Goal: Task Accomplishment & Management: Use online tool/utility

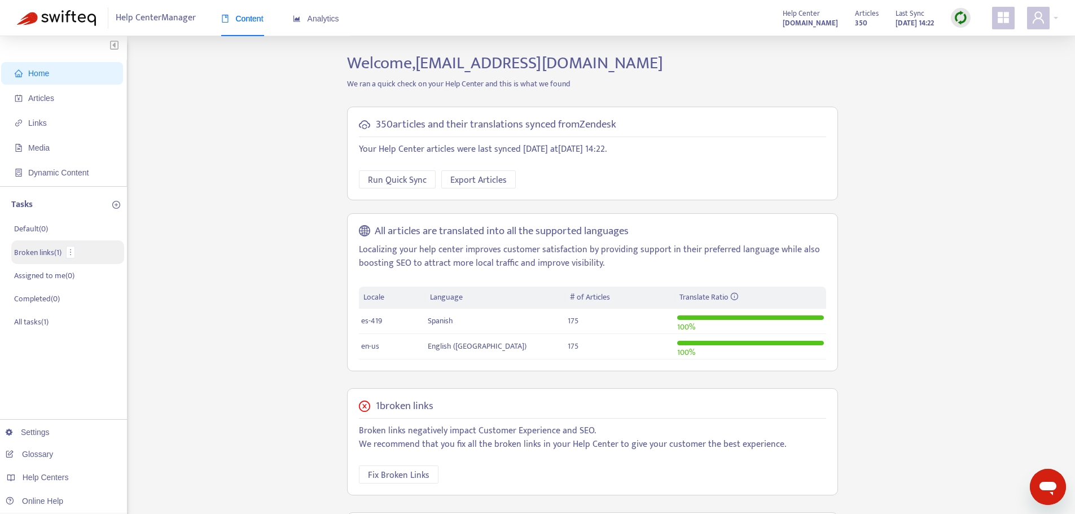
click at [51, 257] on p "Broken links ( 1 )" at bounding box center [37, 253] width 47 height 12
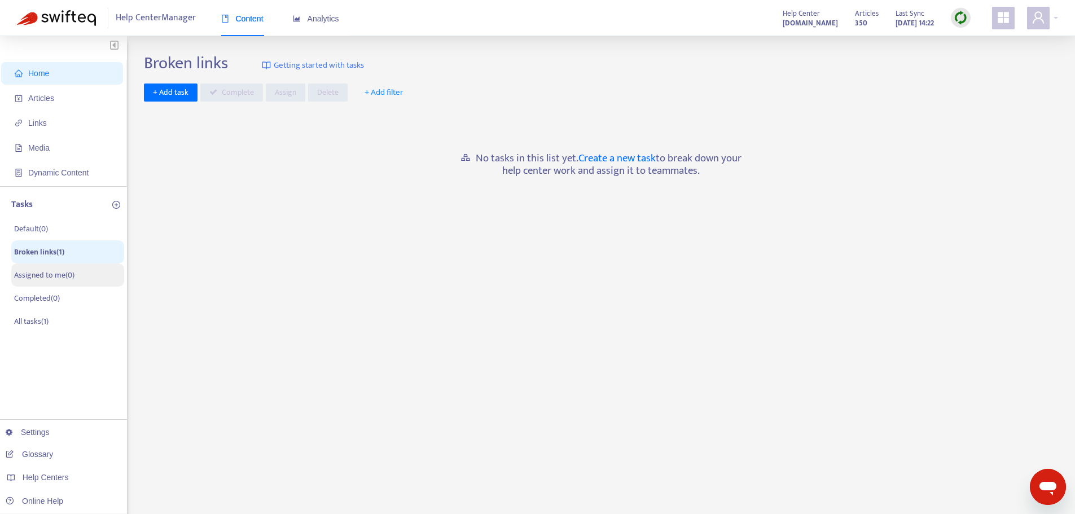
click at [42, 277] on p "Assigned to me ( 0 )" at bounding box center [44, 275] width 60 height 12
click at [43, 257] on p "Broken links ( 1 )" at bounding box center [37, 253] width 47 height 12
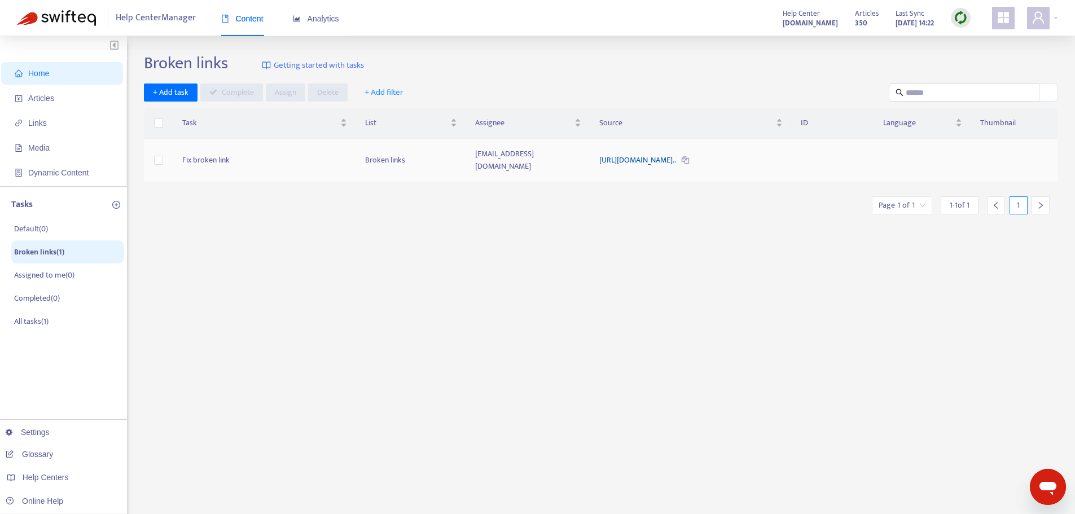
click at [599, 156] on link "https://static.plexusworldwide.com/image/upload/v1754062540/2025..." at bounding box center [638, 159] width 78 height 13
click at [206, 338] on link "[DOMAIN_NAME]" at bounding box center [179, 341] width 76 height 9
click at [46, 256] on p "Broken links ( 17 )" at bounding box center [41, 253] width 54 height 12
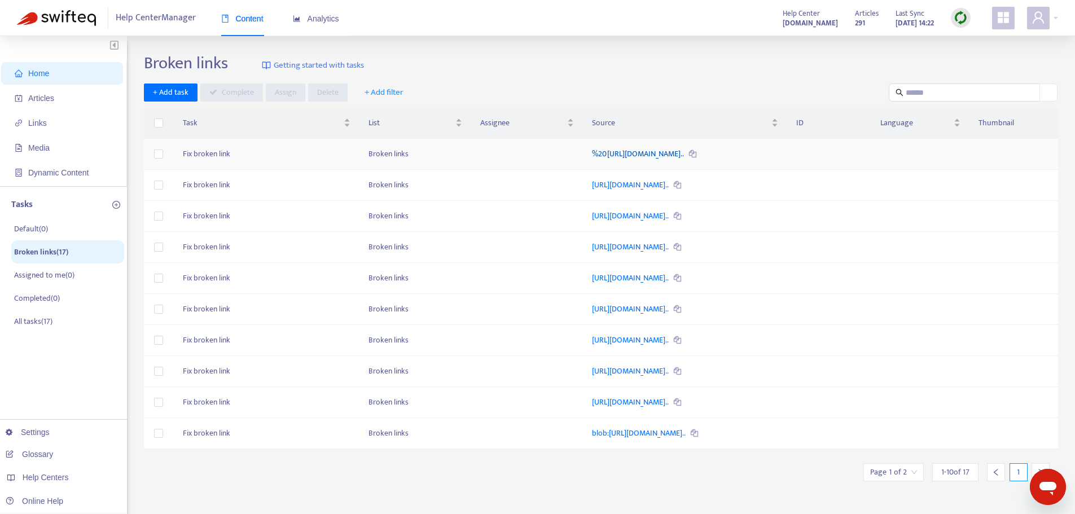
click at [685, 156] on link "%20https://helpcenter.plexusworldwide.com/hc/en-us/articles/3600..." at bounding box center [638, 153] width 93 height 13
click at [1041, 467] on div at bounding box center [1041, 472] width 18 height 18
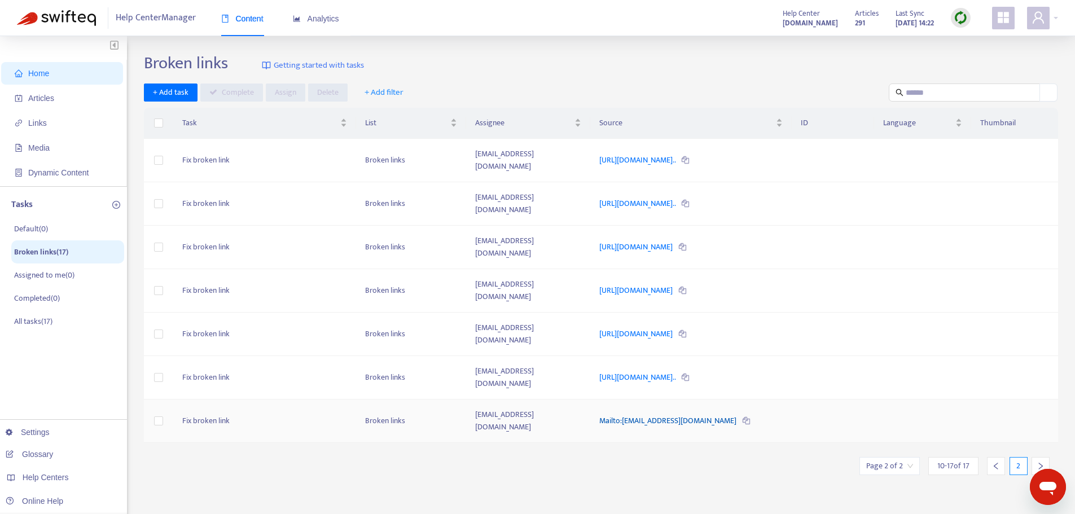
click at [634, 414] on link "Mailto:%20Victoria.beaune@plexusworldwide.com" at bounding box center [668, 420] width 139 height 13
click at [542, 400] on td "rylee.gallardo@plexusworldwide.com" at bounding box center [528, 421] width 125 height 43
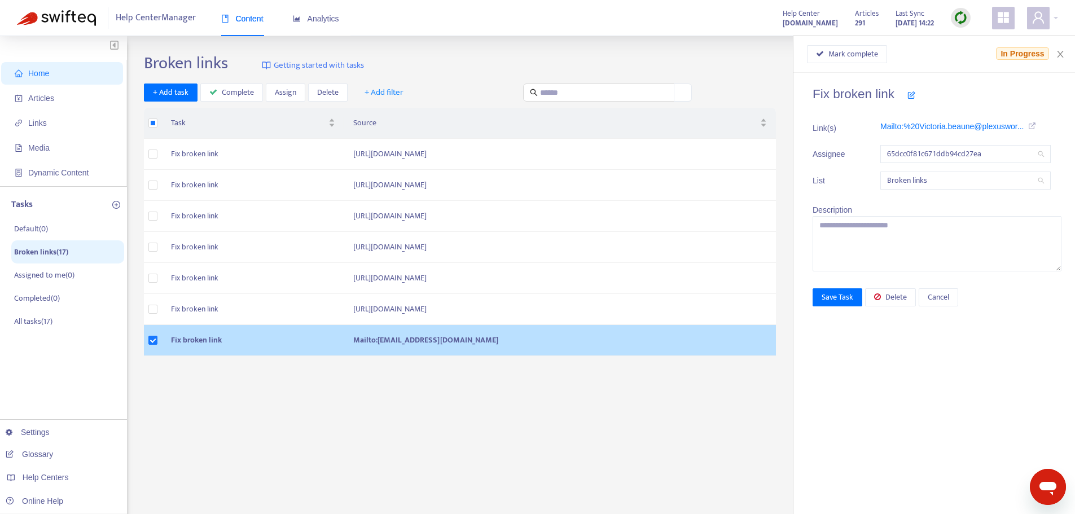
click at [160, 338] on td at bounding box center [153, 340] width 18 height 31
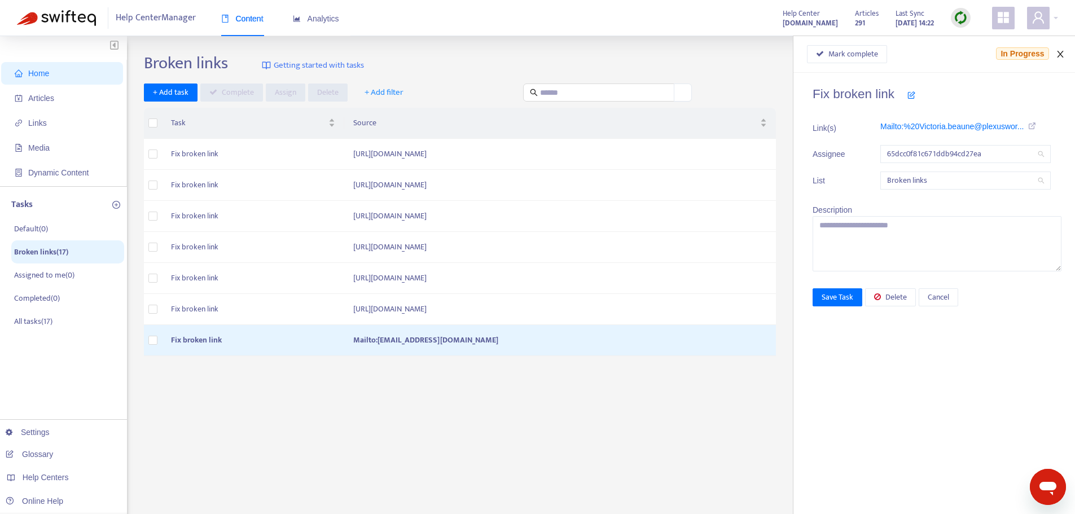
click at [1060, 53] on icon "close" at bounding box center [1060, 54] width 9 height 9
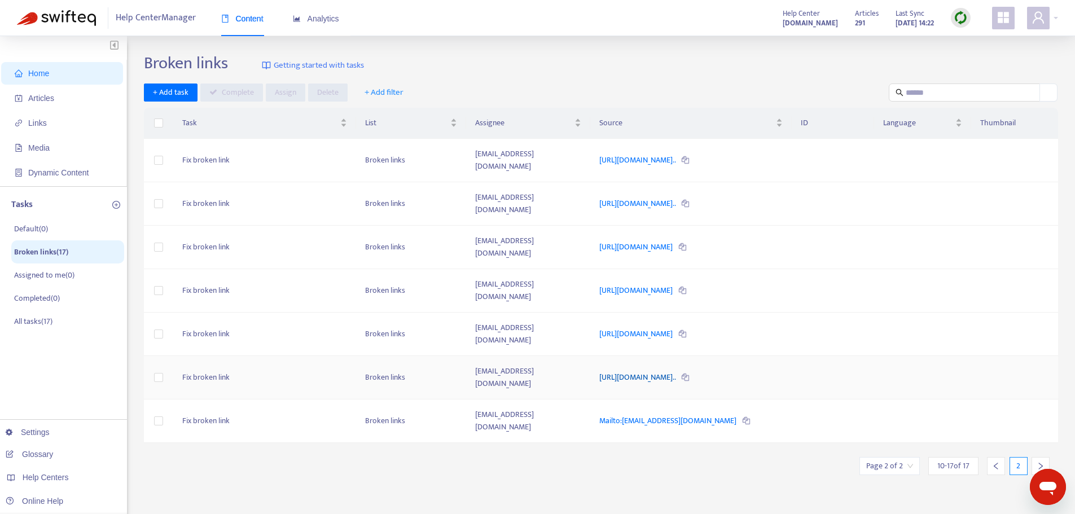
click at [677, 371] on link "https://helpcenter.plexusworldwide.com/hc/en-us/articles/3787754..." at bounding box center [638, 377] width 78 height 13
click at [656, 327] on link "https://plexusworldwide.app/public/share/i9EHu" at bounding box center [636, 333] width 75 height 13
click at [631, 284] on link "https://plexusworldwide.app/public/share/pGWZ6" at bounding box center [636, 290] width 75 height 13
click at [663, 197] on link "https://helpcenter.plexusworldwide.ca/hc/fr-ca/articles/44134607..." at bounding box center [638, 203] width 78 height 13
click at [662, 197] on link "https://helpcenter.plexusworldwide.ca/hc/fr-ca/articles/44134607..." at bounding box center [638, 203] width 78 height 13
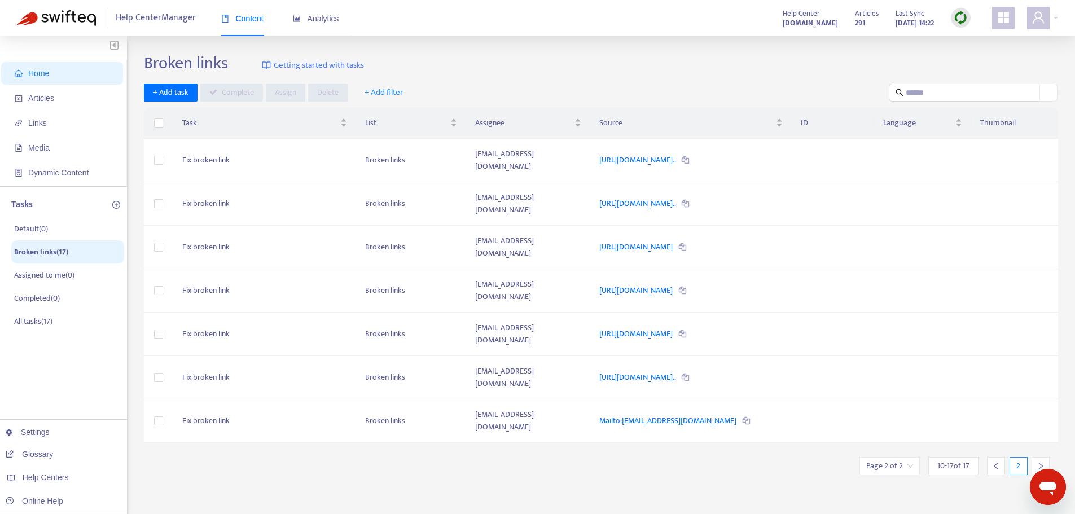
click at [1002, 457] on div at bounding box center [996, 466] width 18 height 18
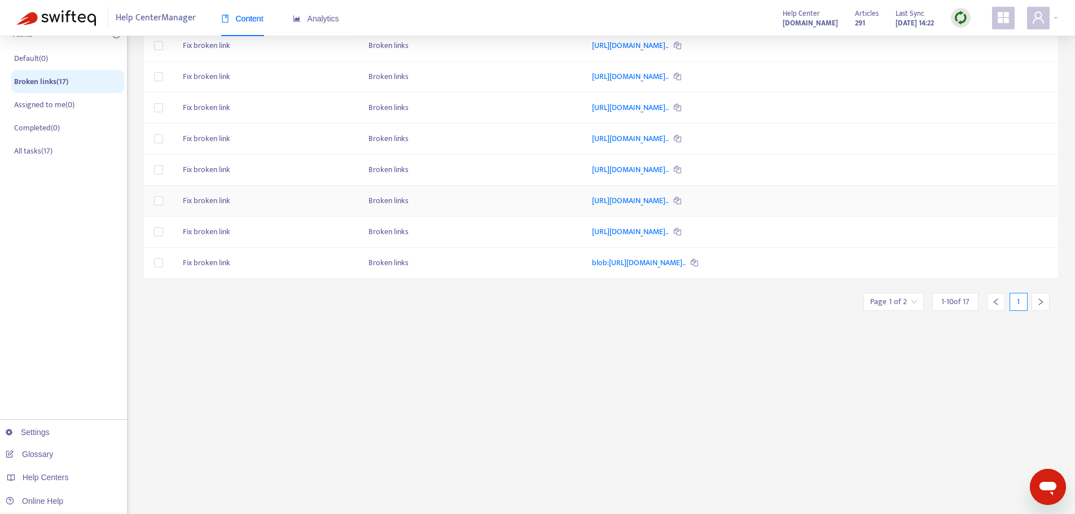
scroll to position [199, 0]
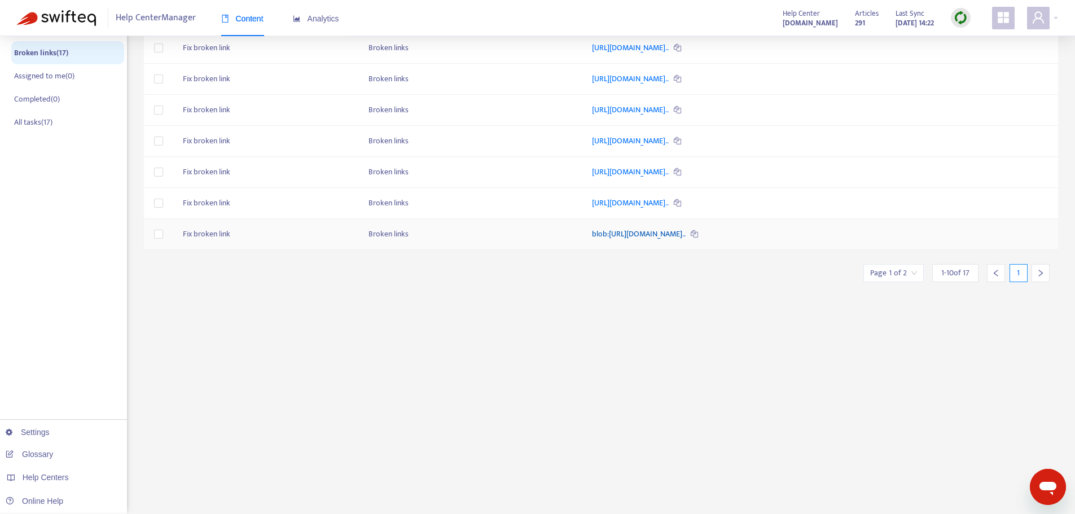
click at [687, 232] on link "blob:https://plexusworldwide.zendesk.com/24876902-6ecb-4546-af47..." at bounding box center [639, 233] width 95 height 13
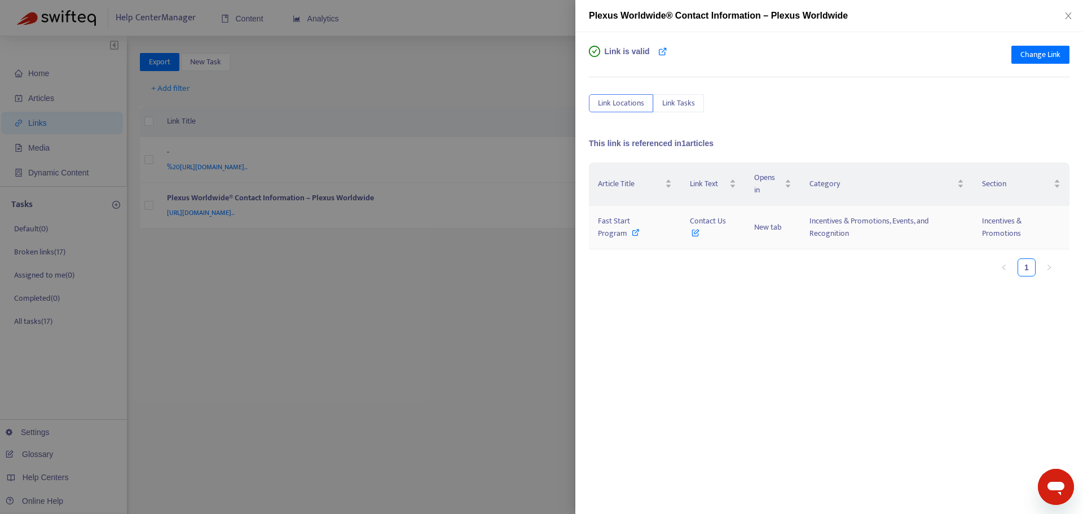
click at [617, 240] on td "Fast Start Program" at bounding box center [635, 227] width 92 height 43
click at [624, 221] on span "Fast Start Program" at bounding box center [614, 226] width 32 height 25
click at [1075, 15] on button "Close" at bounding box center [1069, 16] width 16 height 11
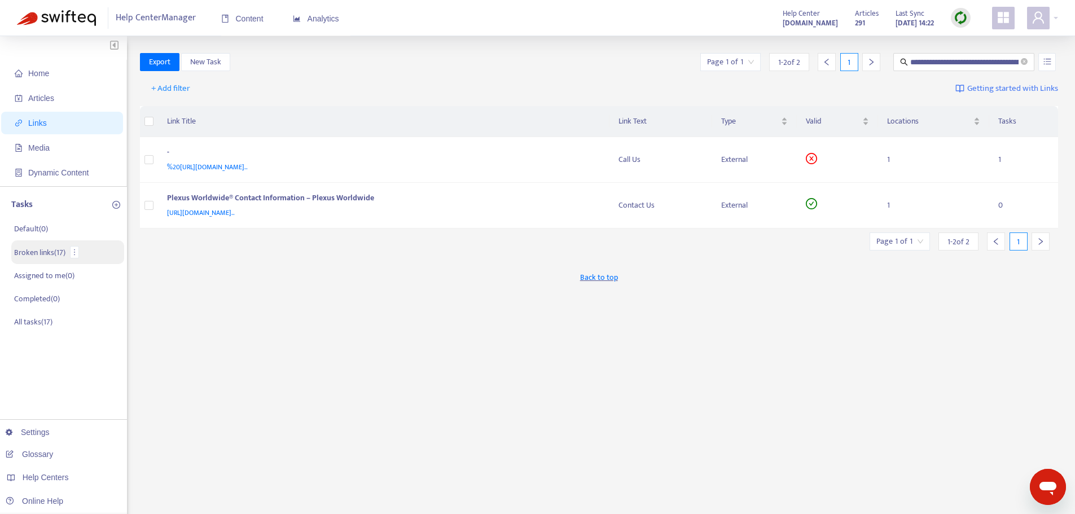
click at [34, 245] on li "Broken links ( 17 )" at bounding box center [67, 252] width 113 height 24
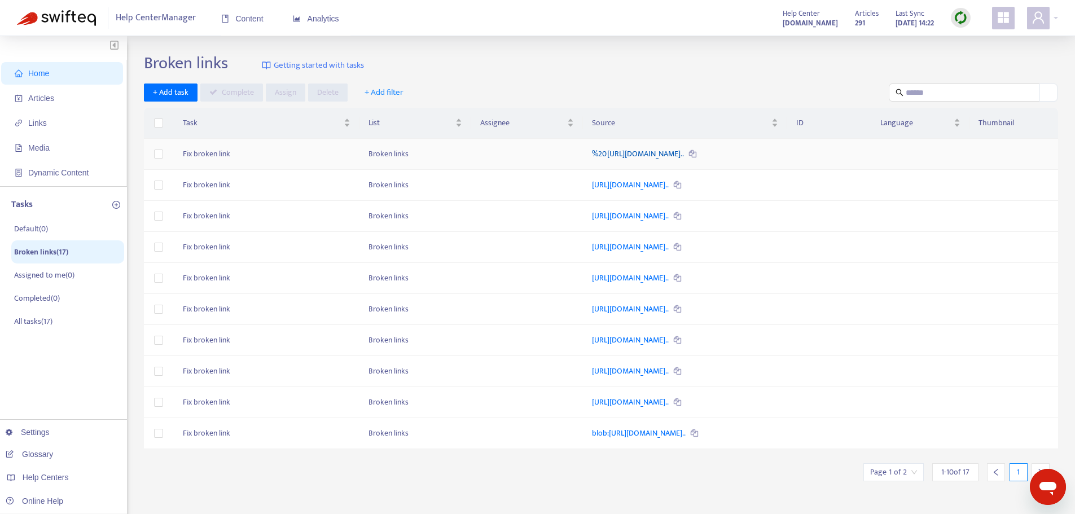
click at [592, 156] on link "%20https://helpcenter.plexusworldwide.com/hc/en-us/articles/3600..." at bounding box center [638, 153] width 93 height 13
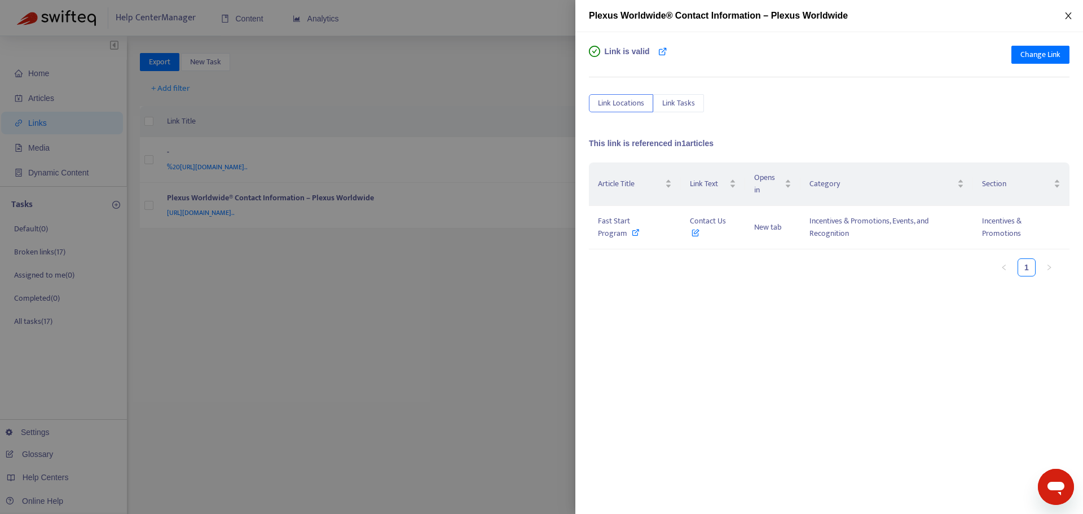
click at [1063, 18] on button "Close" at bounding box center [1069, 16] width 16 height 11
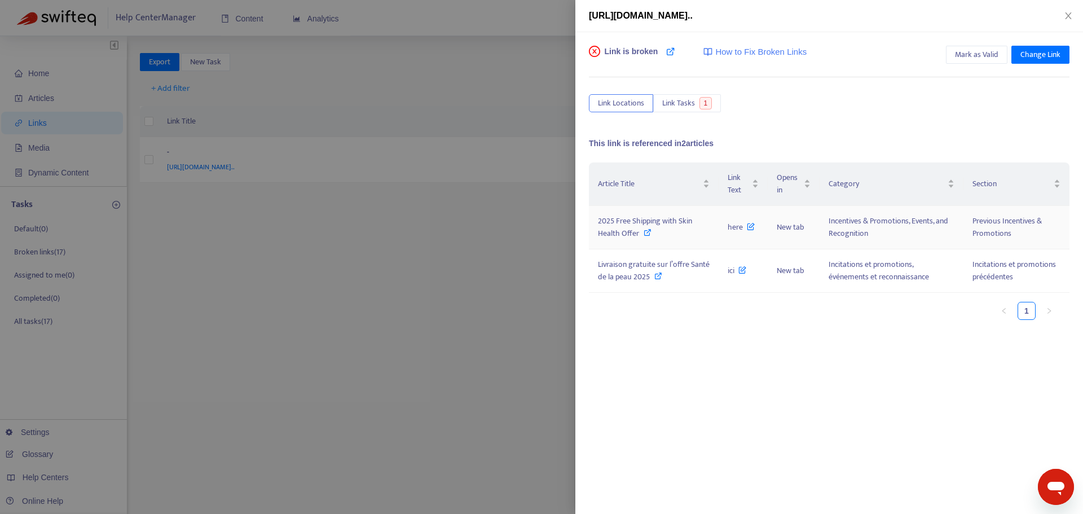
click at [653, 222] on span "2025 Free Shipping with Skin Health Offer" at bounding box center [645, 226] width 94 height 25
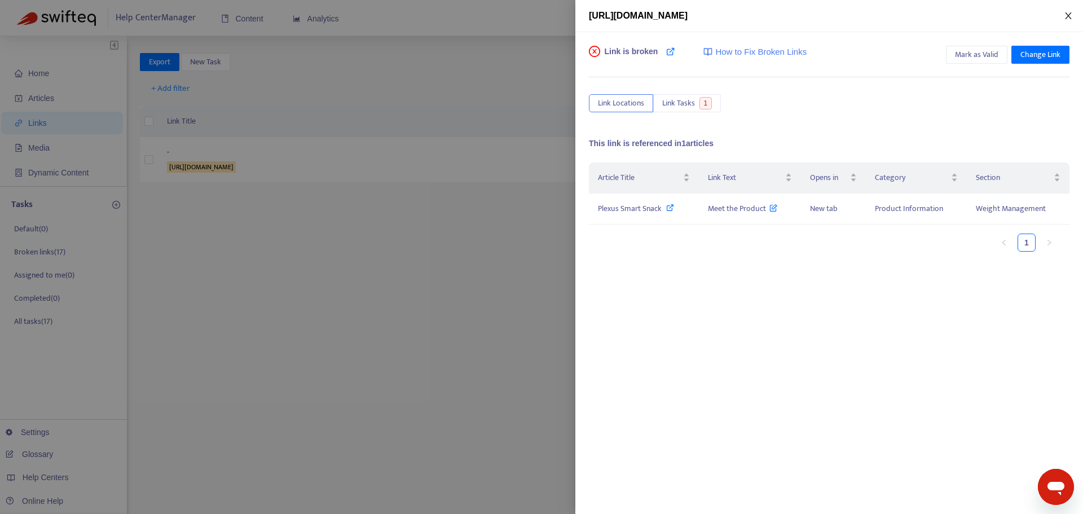
click at [1069, 16] on icon "close" at bounding box center [1068, 15] width 9 height 9
click at [658, 214] on span "Inscription d’un Client VIP" at bounding box center [640, 208] width 84 height 13
click at [1074, 13] on button "Close" at bounding box center [1069, 16] width 16 height 11
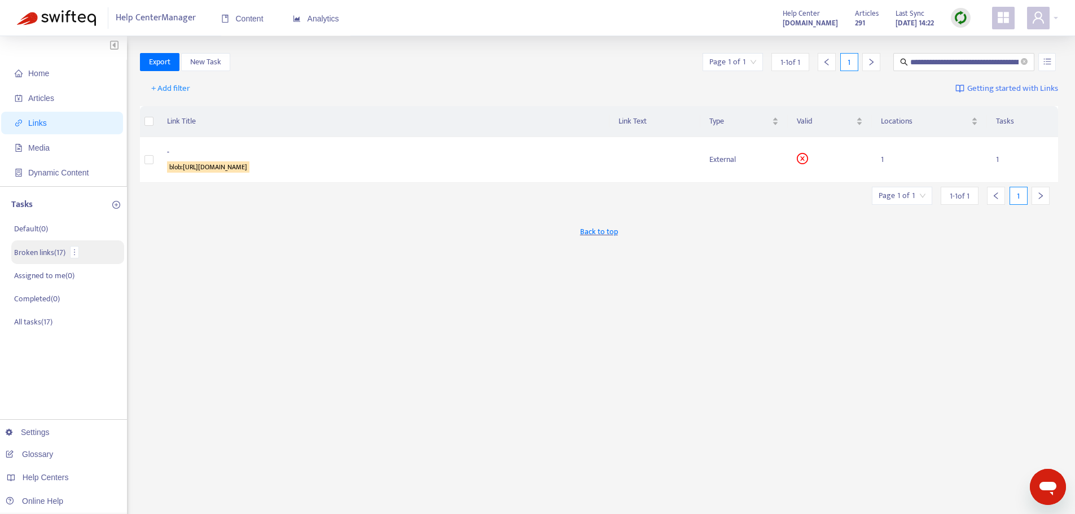
click at [64, 252] on p "Broken links ( 17 )" at bounding box center [39, 253] width 51 height 12
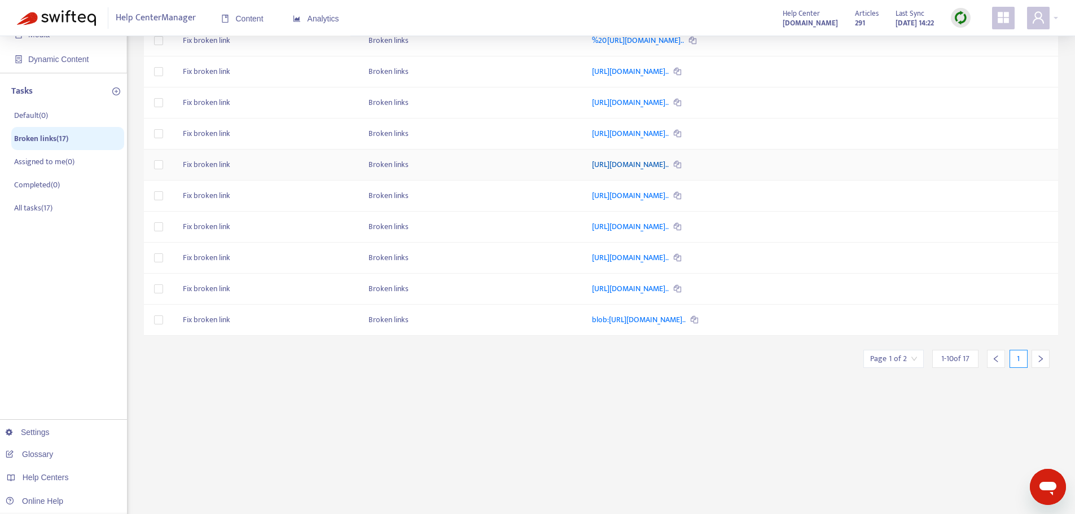
scroll to position [199, 0]
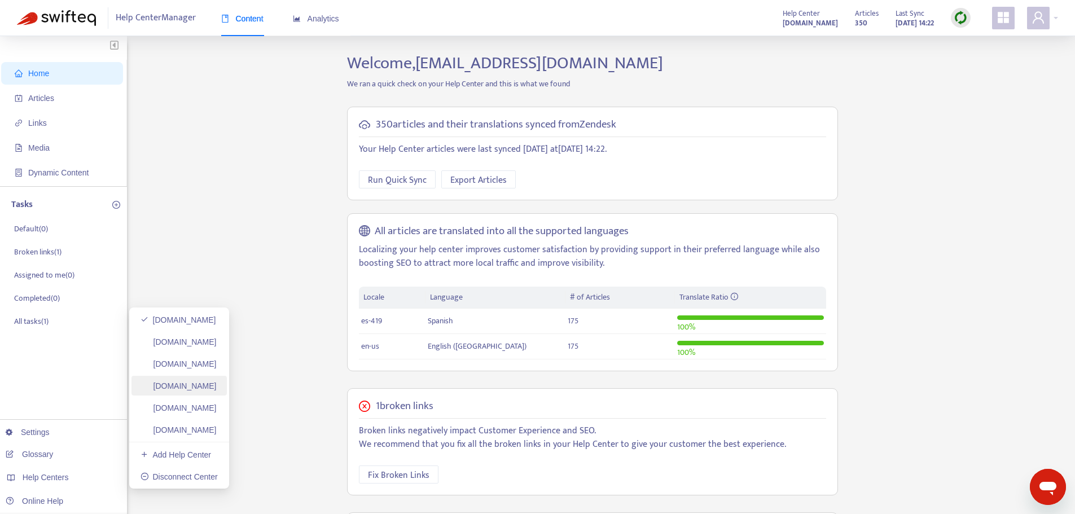
click at [217, 381] on link "[DOMAIN_NAME]" at bounding box center [179, 385] width 76 height 9
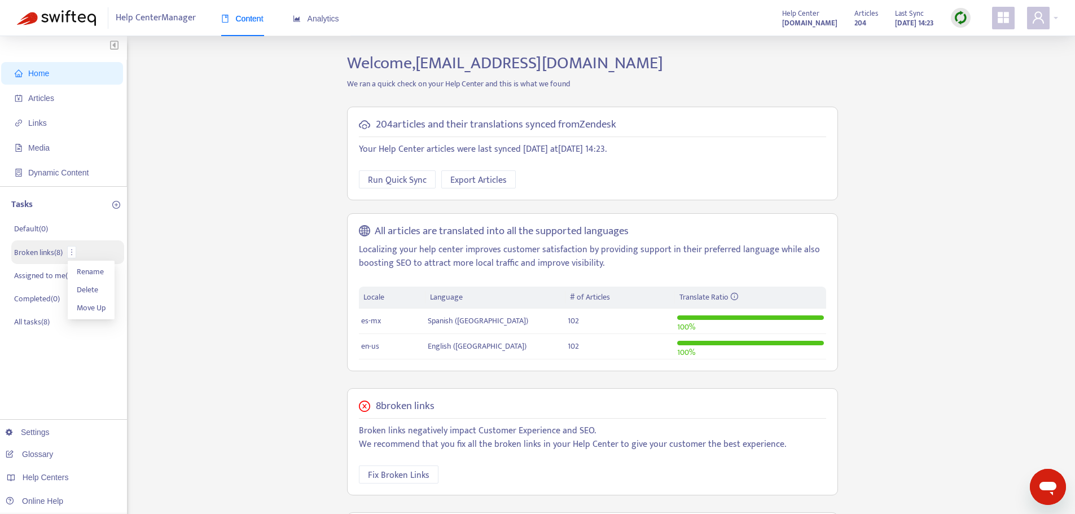
click at [54, 252] on p "Broken links ( 8 )" at bounding box center [38, 253] width 49 height 12
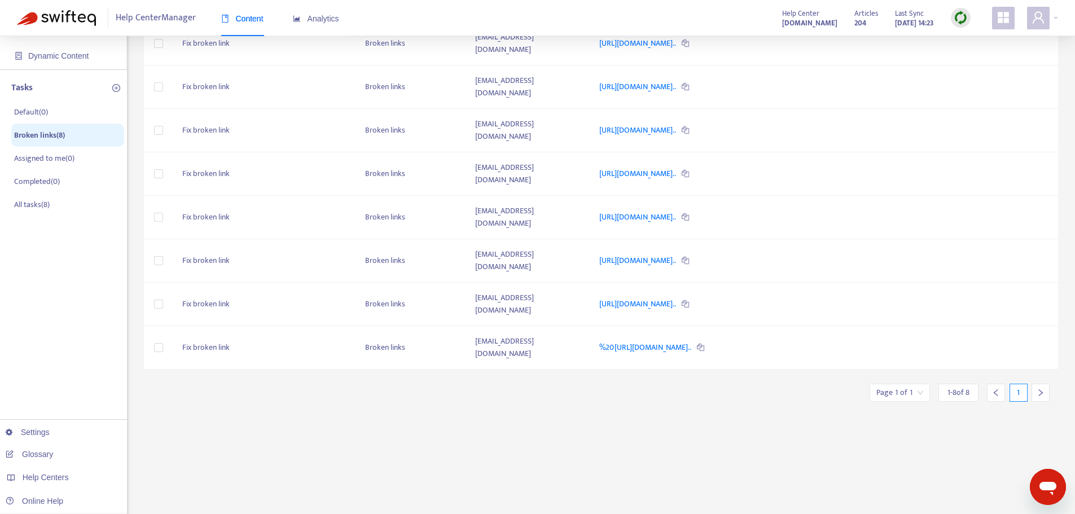
scroll to position [30, 0]
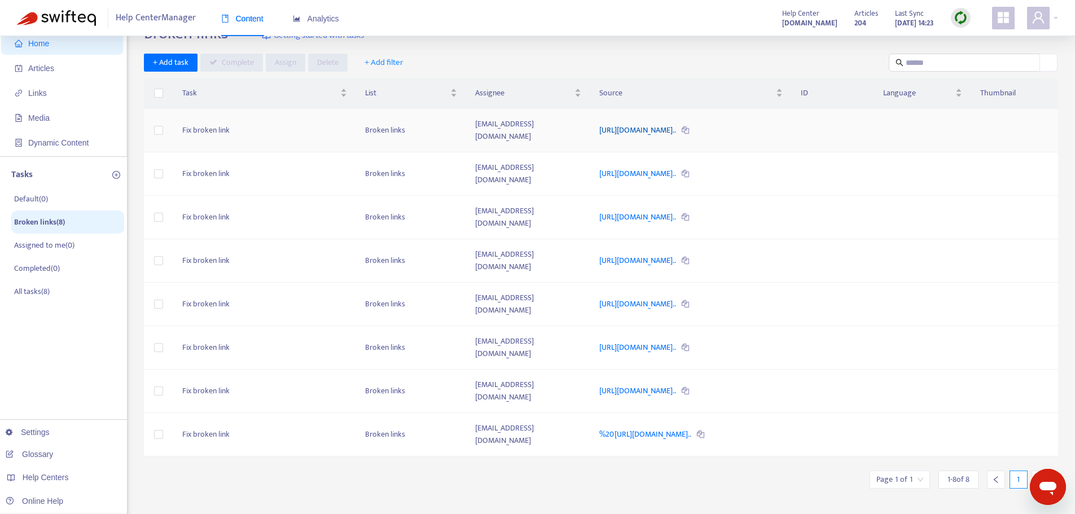
click at [677, 126] on link "https://ayuda.plexusworldwide.com.mx/hc/en-us/articles/360039810..." at bounding box center [638, 130] width 78 height 13
click at [963, 14] on img at bounding box center [961, 18] width 14 height 14
click at [971, 60] on link "Full Sync" at bounding box center [980, 58] width 41 height 13
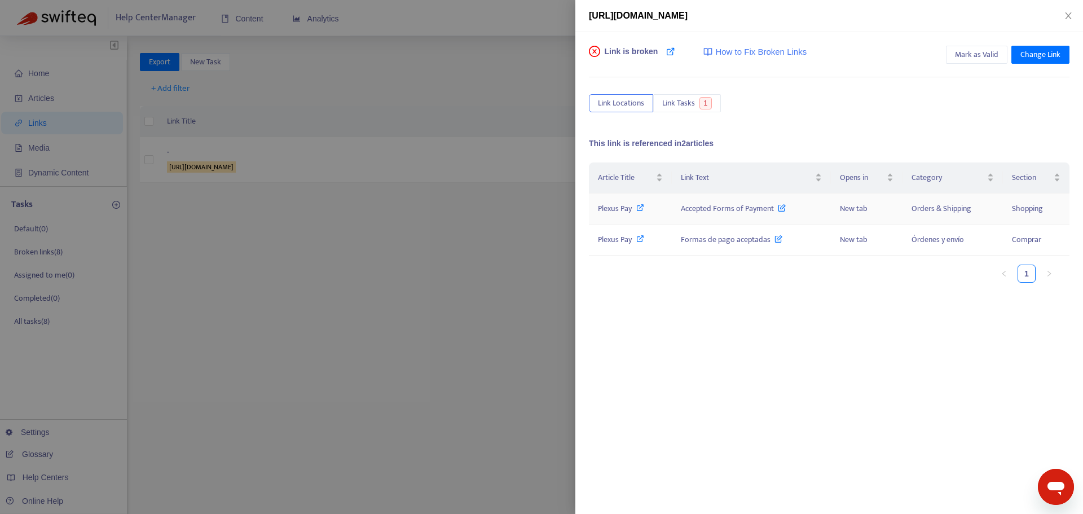
click at [620, 210] on span "Plexus Pay" at bounding box center [615, 208] width 34 height 13
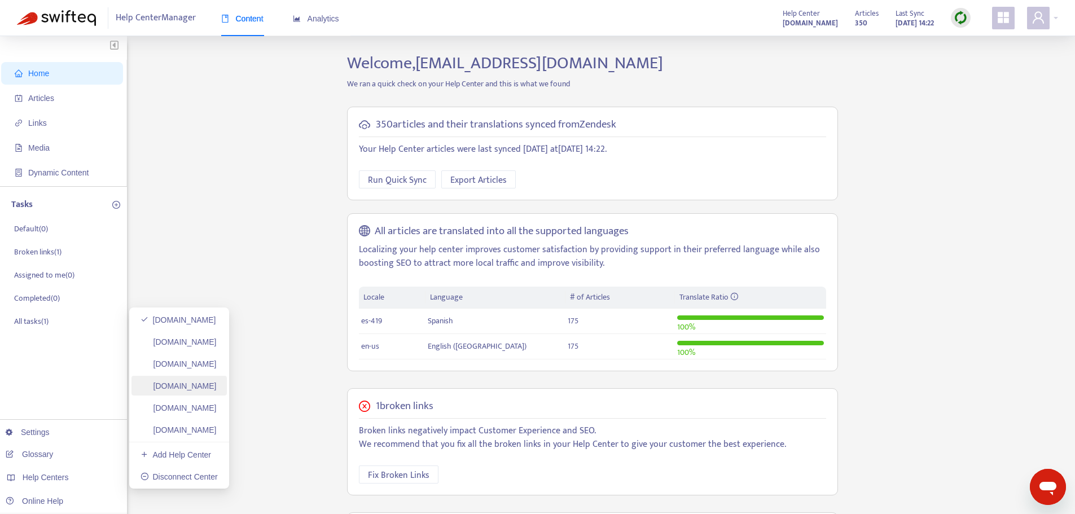
click at [217, 390] on link "[DOMAIN_NAME]" at bounding box center [179, 385] width 76 height 9
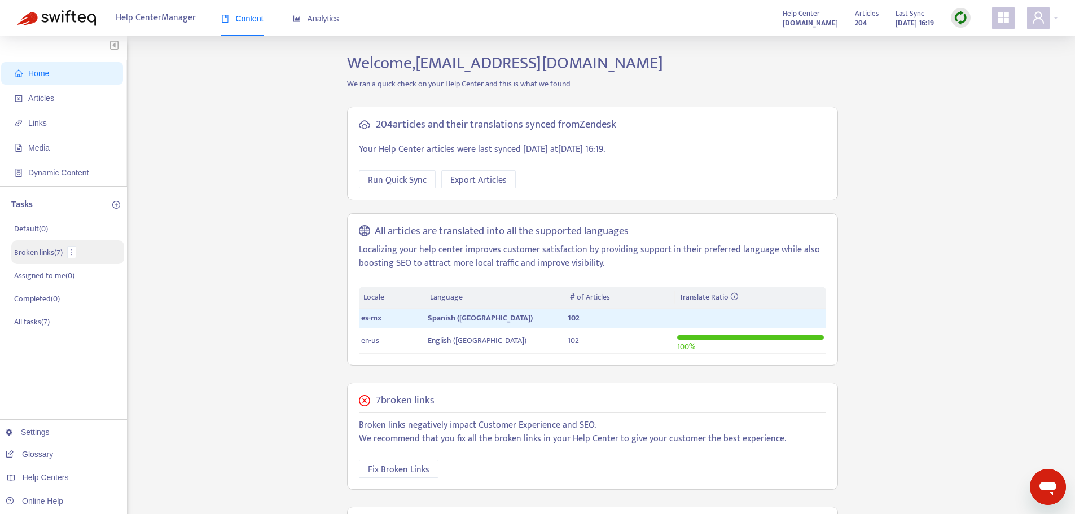
click at [44, 253] on p "Broken links ( 7 )" at bounding box center [38, 253] width 49 height 12
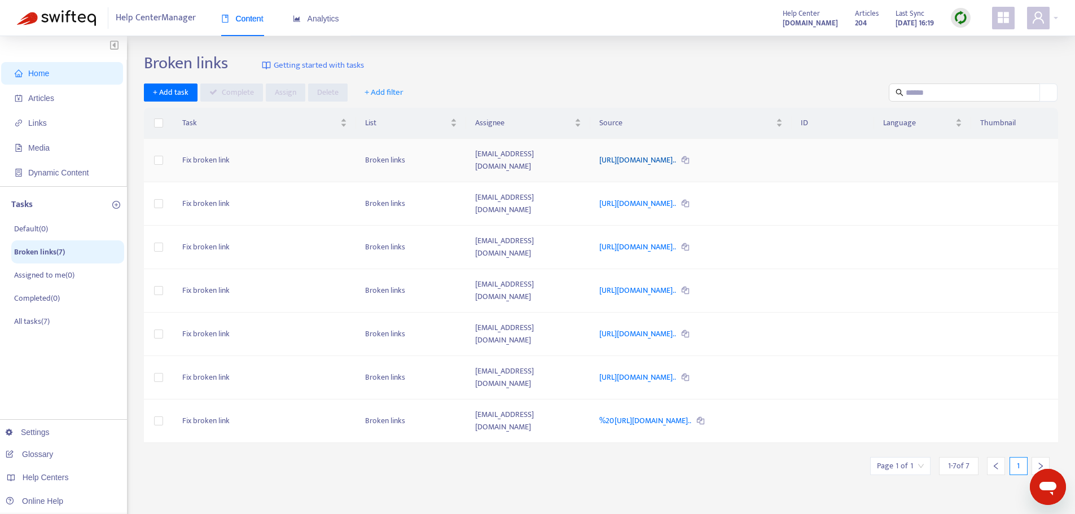
click at [623, 153] on link "https://static.plexusworldwide.com/image/upload/v1733852152/2025..." at bounding box center [638, 159] width 78 height 13
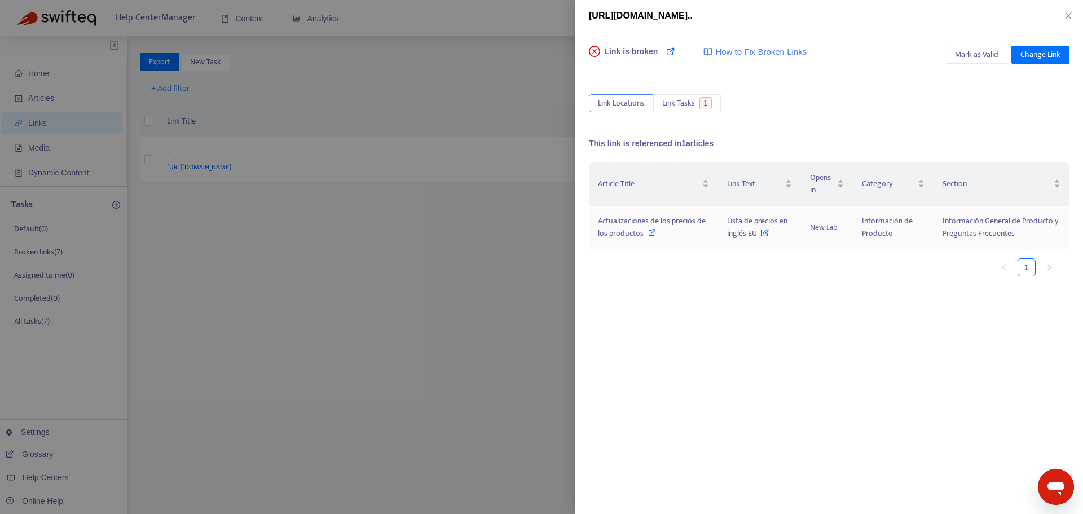
click at [631, 227] on span "Actualizaciones de los precios de los productos" at bounding box center [652, 226] width 108 height 25
